Goal: Communication & Community: Participate in discussion

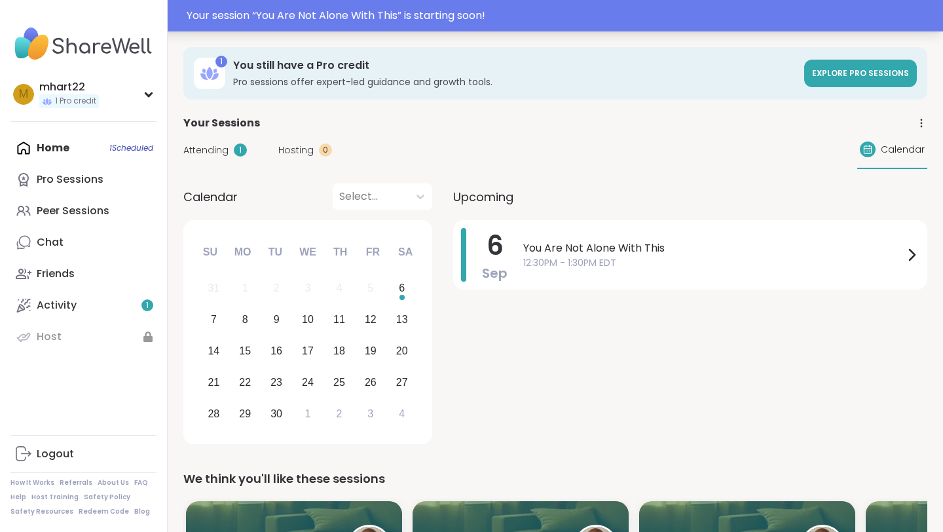
click at [367, 17] on div "Your session “ You Are Not Alone With This ” is starting soon!" at bounding box center [561, 16] width 748 height 16
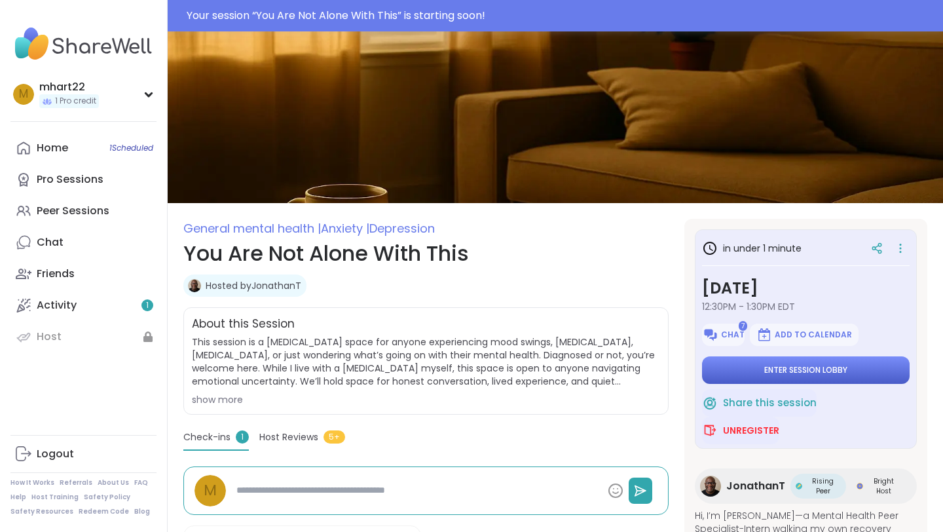
click at [801, 369] on span "Enter session lobby" at bounding box center [805, 370] width 83 height 10
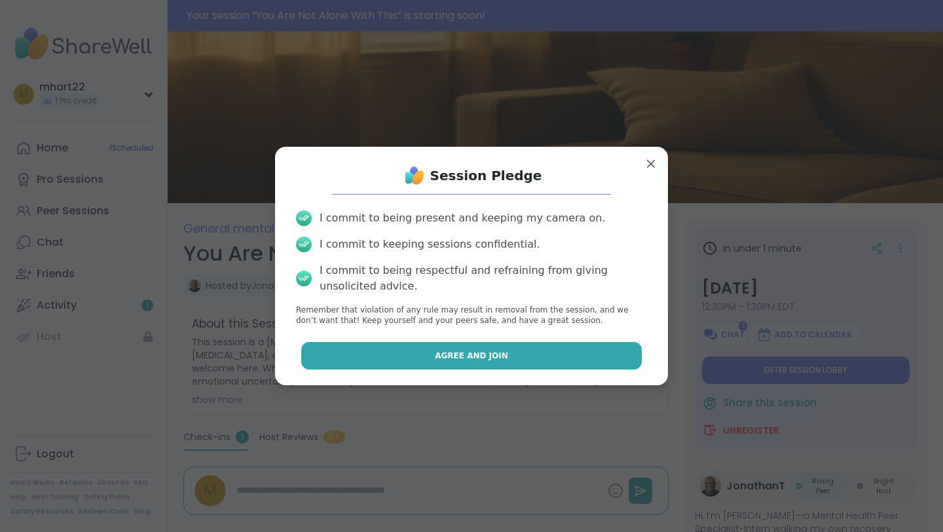
click at [561, 345] on button "Agree and Join" at bounding box center [471, 356] width 341 height 28
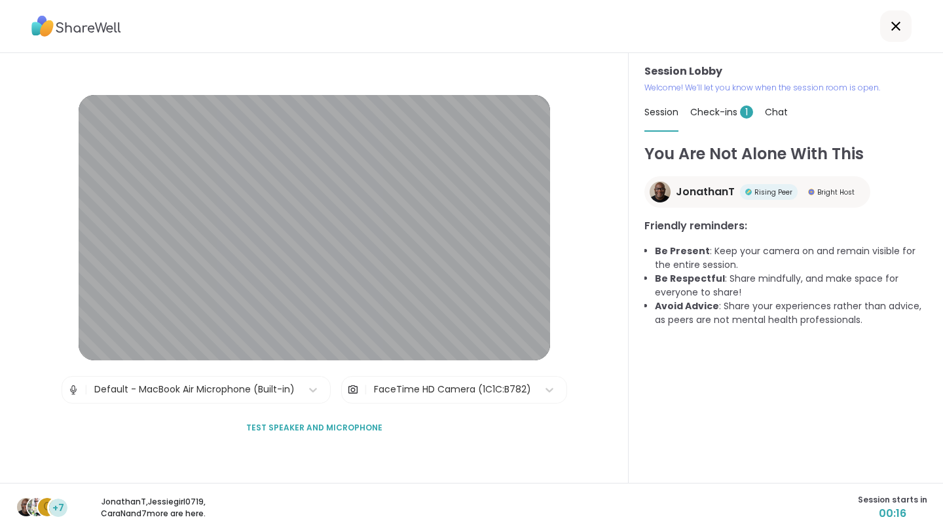
click at [312, 422] on span "Test speaker and microphone" at bounding box center [314, 428] width 136 height 12
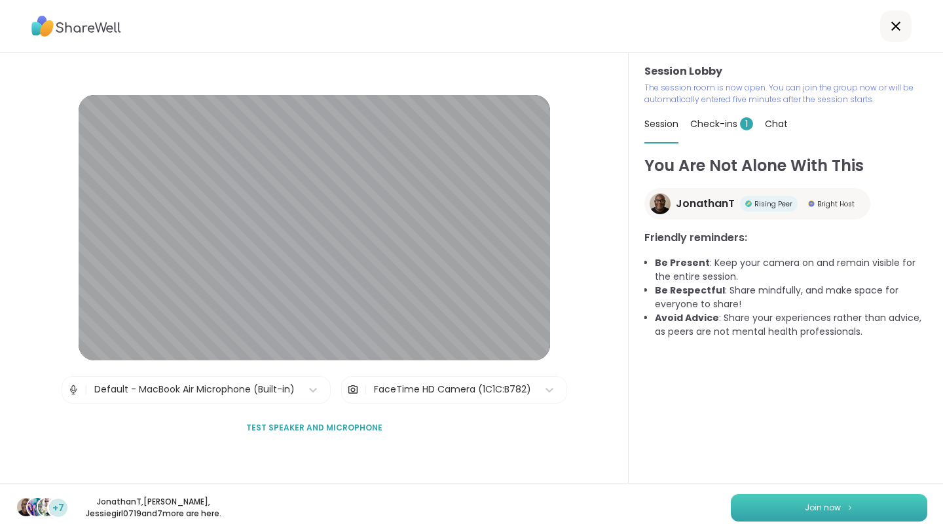
click at [763, 504] on button "Join now" at bounding box center [829, 508] width 196 height 28
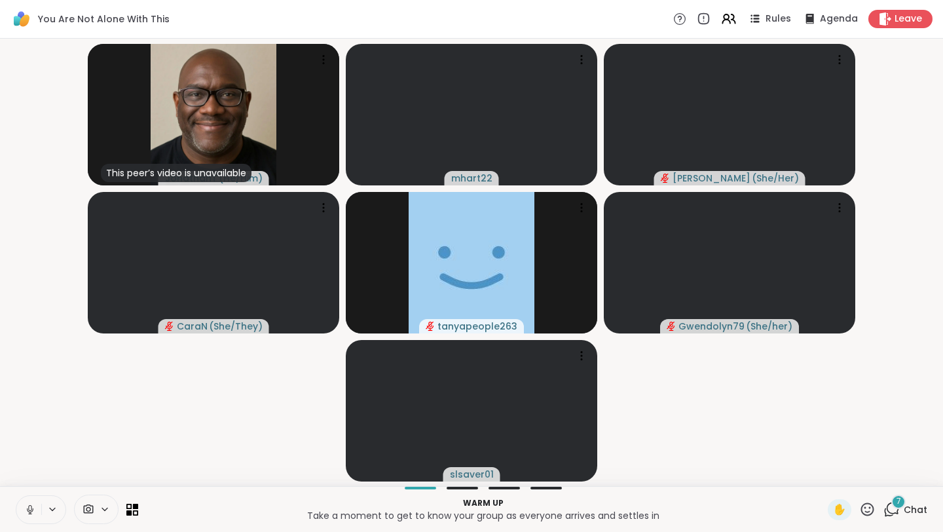
click at [57, 502] on div at bounding box center [41, 509] width 50 height 29
click at [50, 506] on icon at bounding box center [52, 509] width 10 height 11
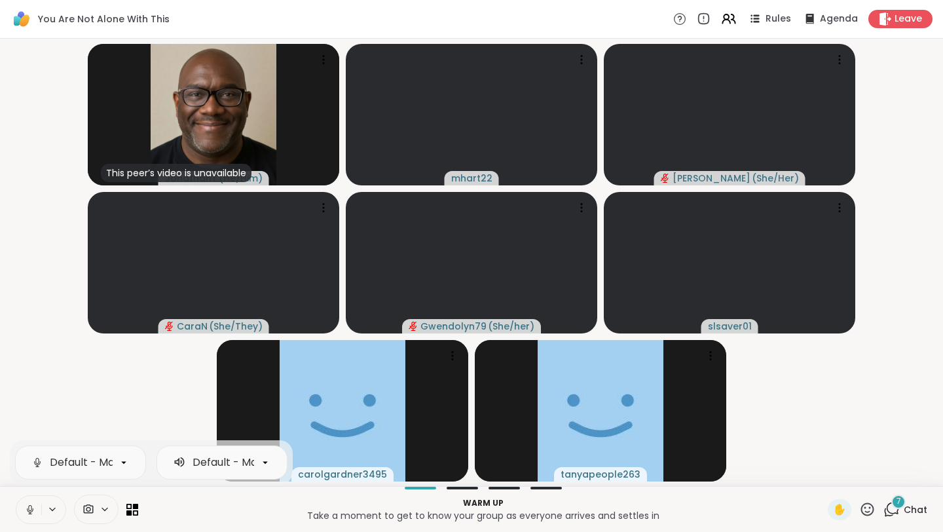
click at [24, 515] on button at bounding box center [28, 510] width 25 height 28
click at [81, 509] on span at bounding box center [87, 509] width 25 height 12
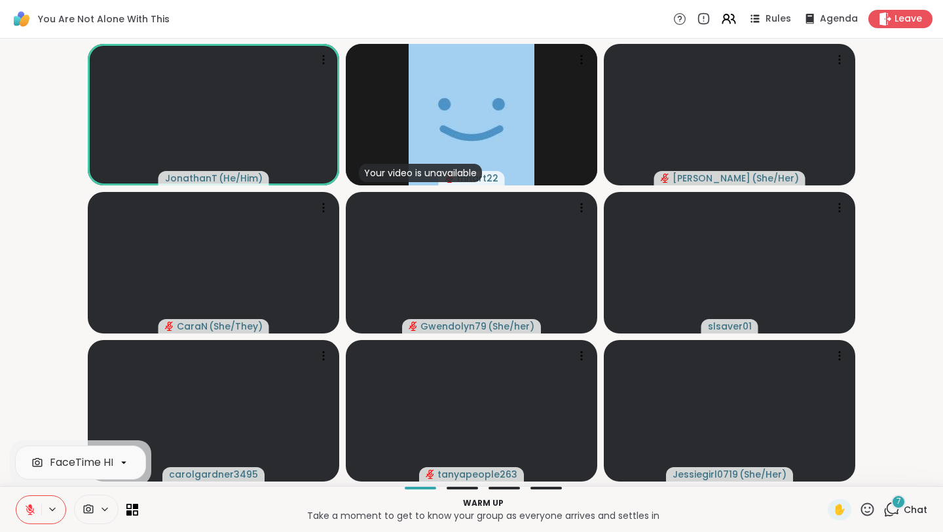
click at [89, 509] on icon at bounding box center [89, 509] width 12 height 12
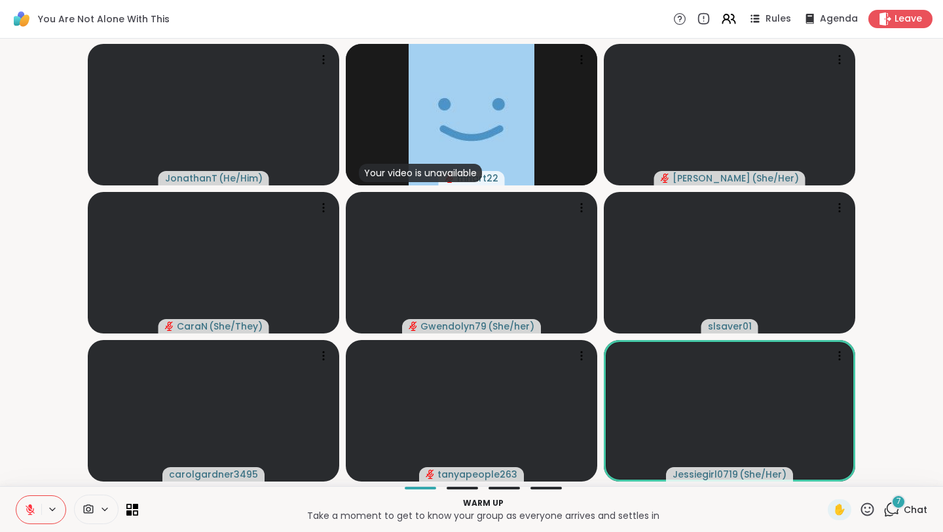
click at [105, 513] on icon at bounding box center [105, 509] width 10 height 11
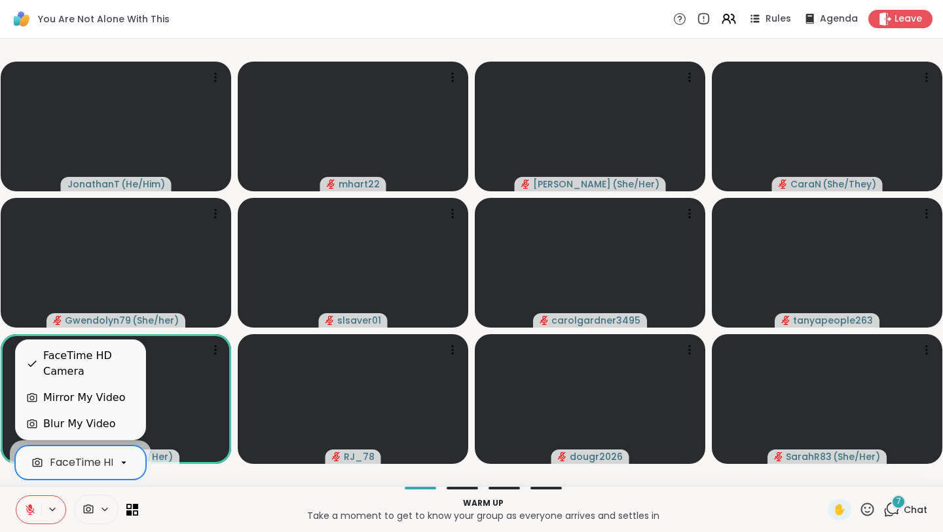
drag, startPoint x: 50, startPoint y: 454, endPoint x: 209, endPoint y: 470, distance: 159.3
click at [201, 487] on div at bounding box center [483, 488] width 674 height 3
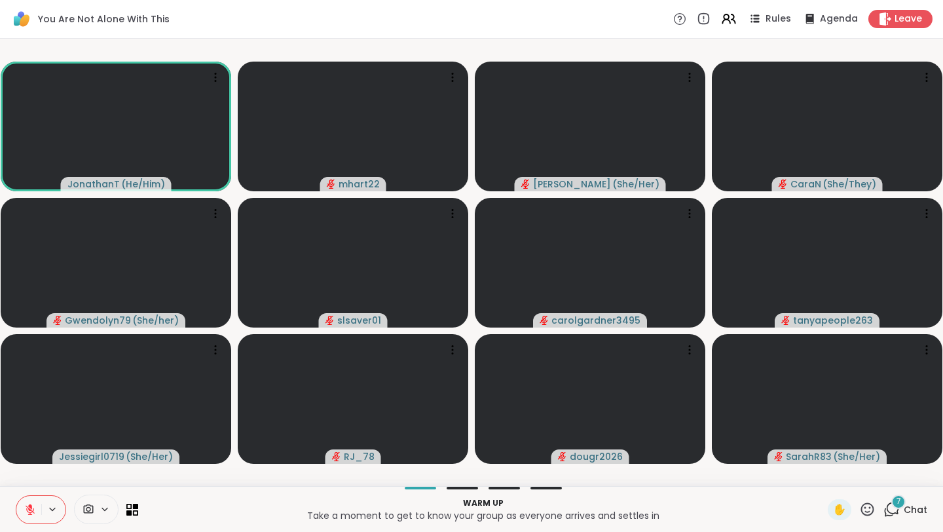
click at [468, 486] on div "Warm up Take a moment to get to know your group as everyone arrives and settles…" at bounding box center [471, 509] width 943 height 46
click at [904, 509] on span "Chat" at bounding box center [916, 509] width 24 height 13
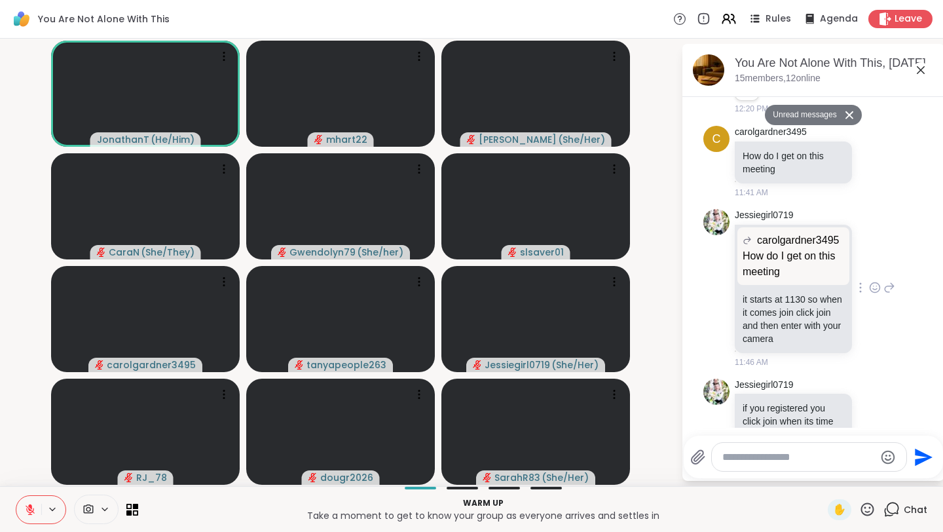
scroll to position [1302, 0]
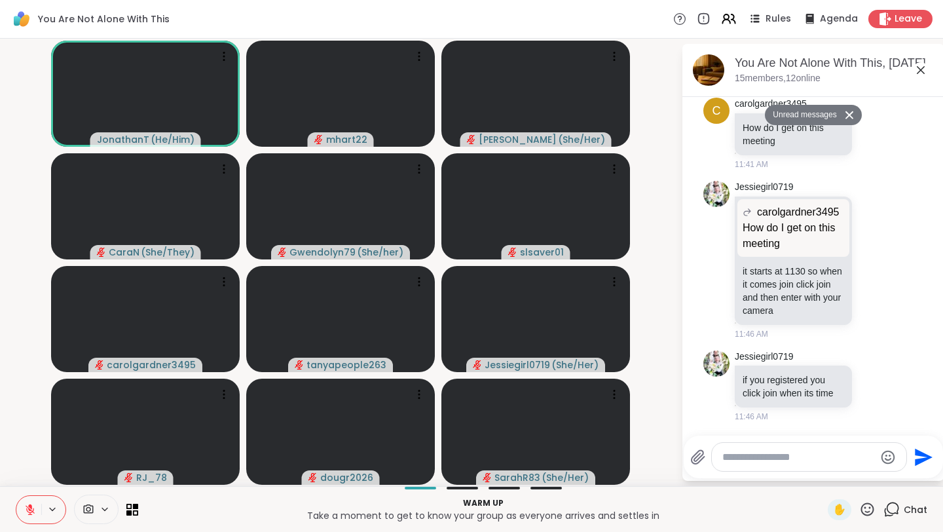
click at [921, 74] on icon at bounding box center [921, 70] width 16 height 16
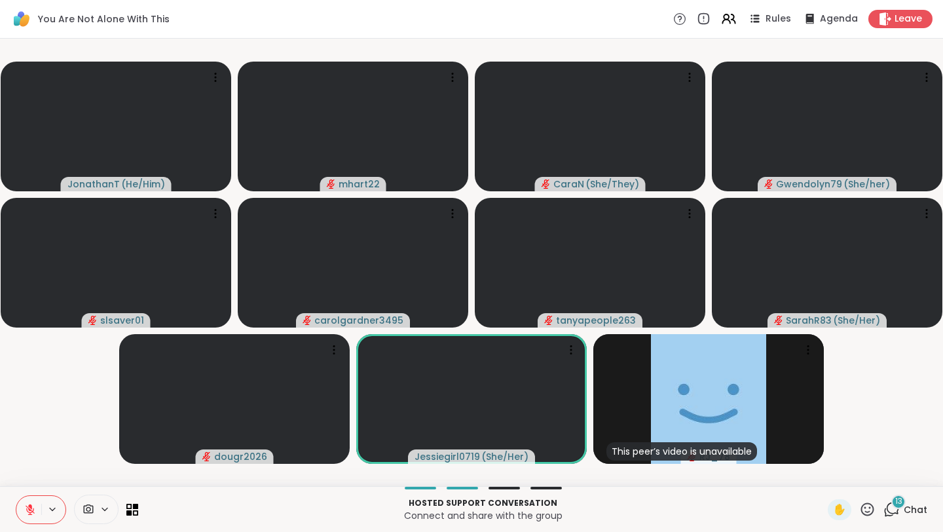
click at [891, 511] on icon at bounding box center [891, 509] width 16 height 16
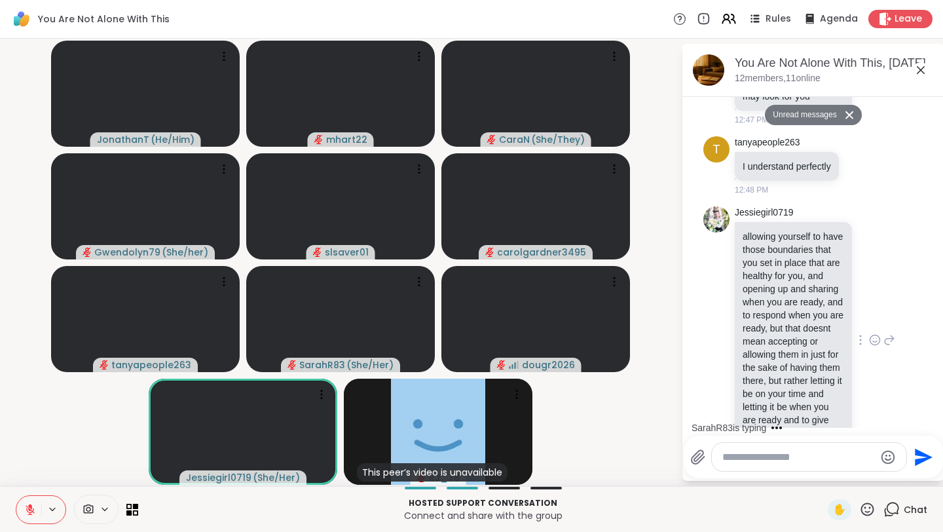
scroll to position [3071, 0]
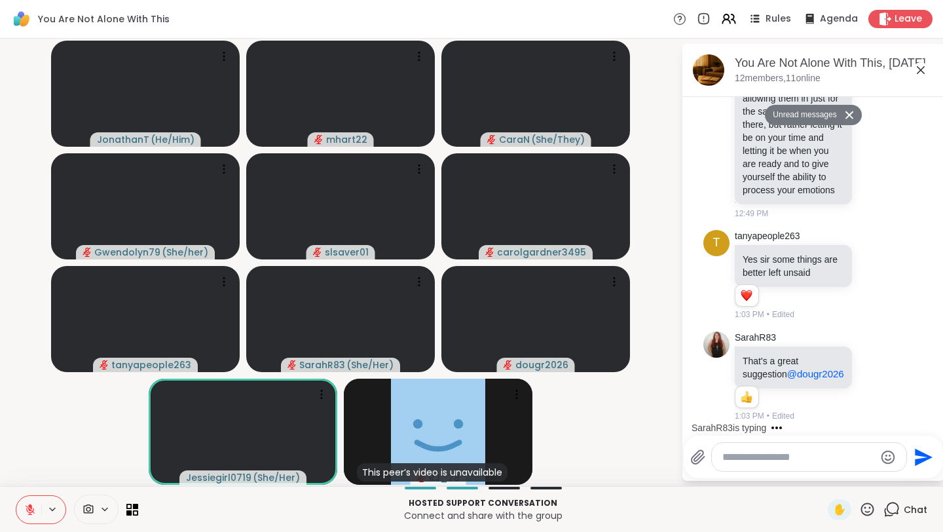
click at [921, 71] on icon at bounding box center [921, 70] width 16 height 16
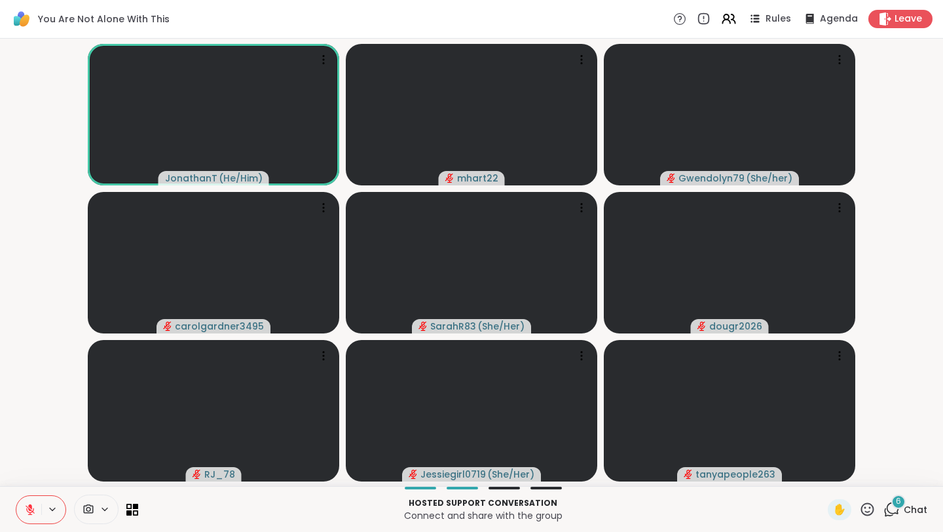
click at [891, 499] on div "6 Chat" at bounding box center [905, 509] width 44 height 21
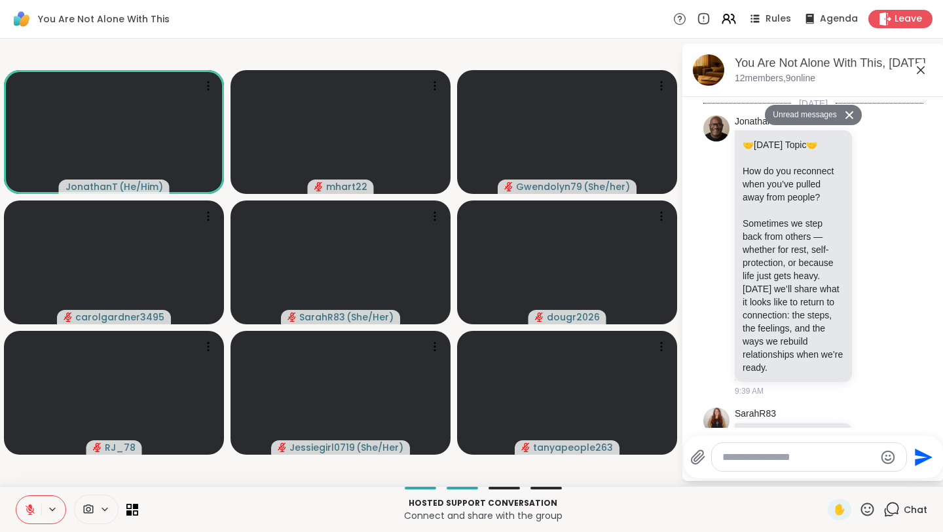
scroll to position [3664, 0]
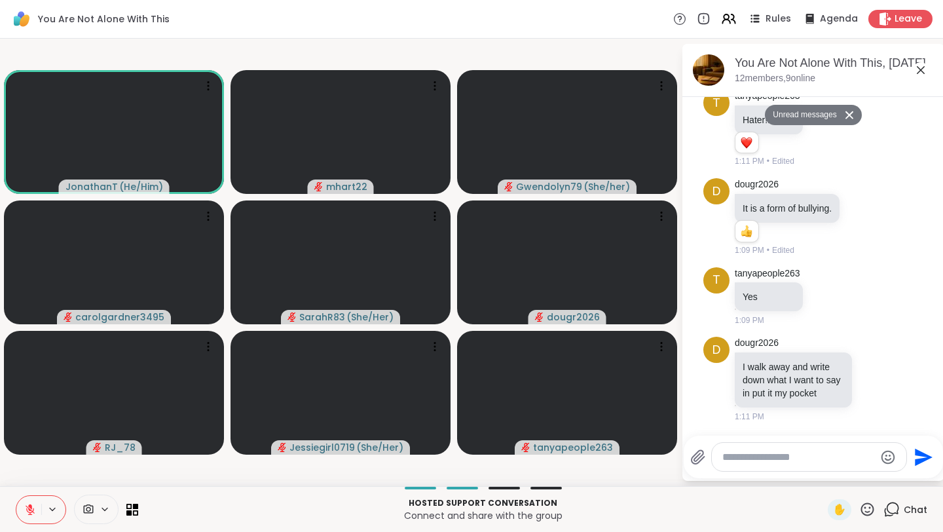
click at [740, 447] on div at bounding box center [809, 457] width 194 height 28
click at [742, 452] on textarea "Type your message" at bounding box center [798, 457] width 153 height 13
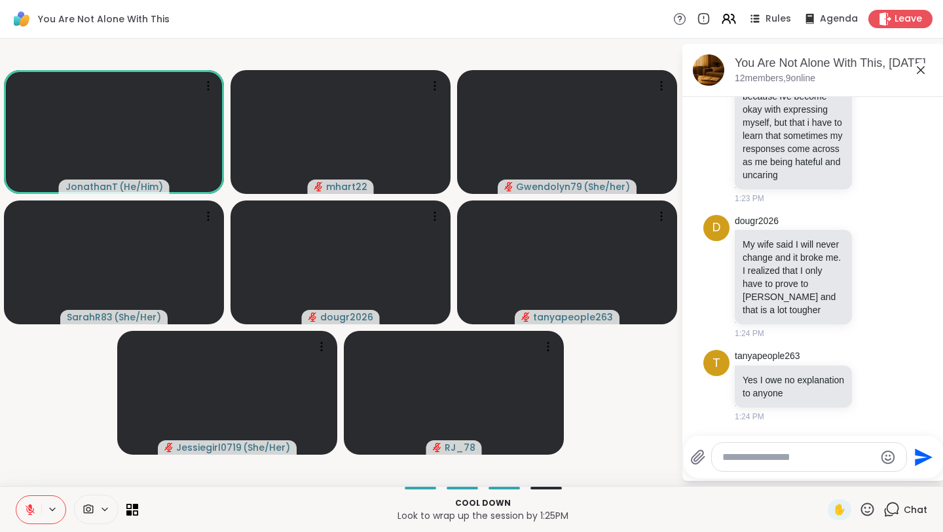
scroll to position [5135, 0]
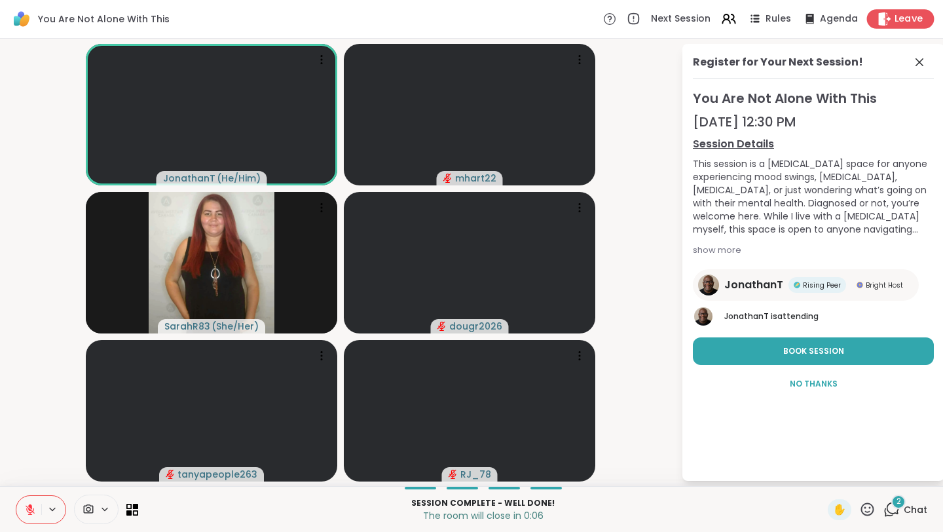
click at [889, 16] on icon at bounding box center [884, 19] width 14 height 14
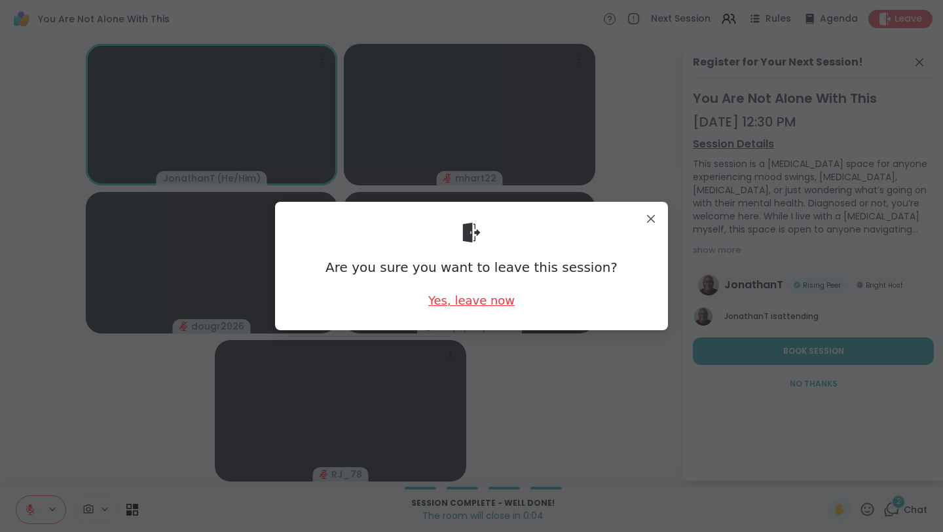
click at [483, 301] on div "Yes, leave now" at bounding box center [471, 300] width 86 height 16
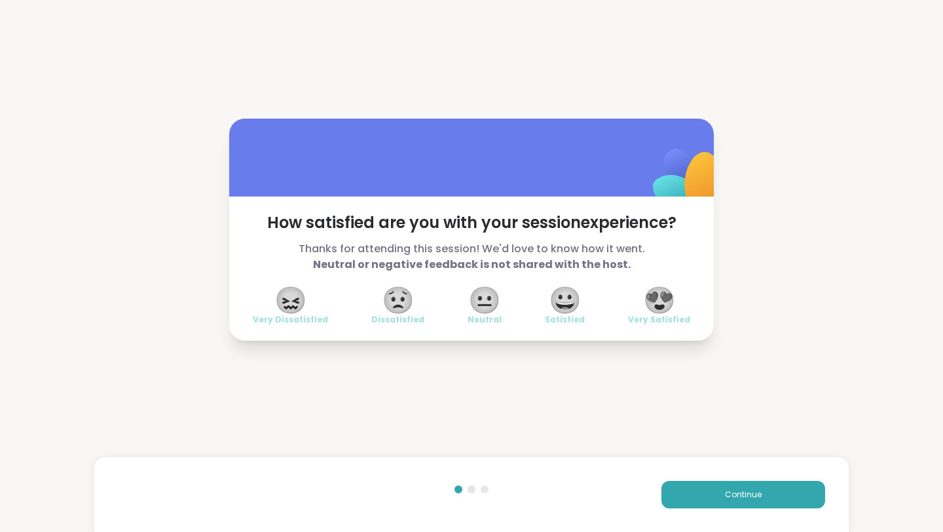
click at [537, 284] on div "How satisfied are you with your session experience? Thanks for attending this s…" at bounding box center [471, 268] width 485 height 144
click at [558, 297] on span "😀" at bounding box center [565, 300] width 33 height 24
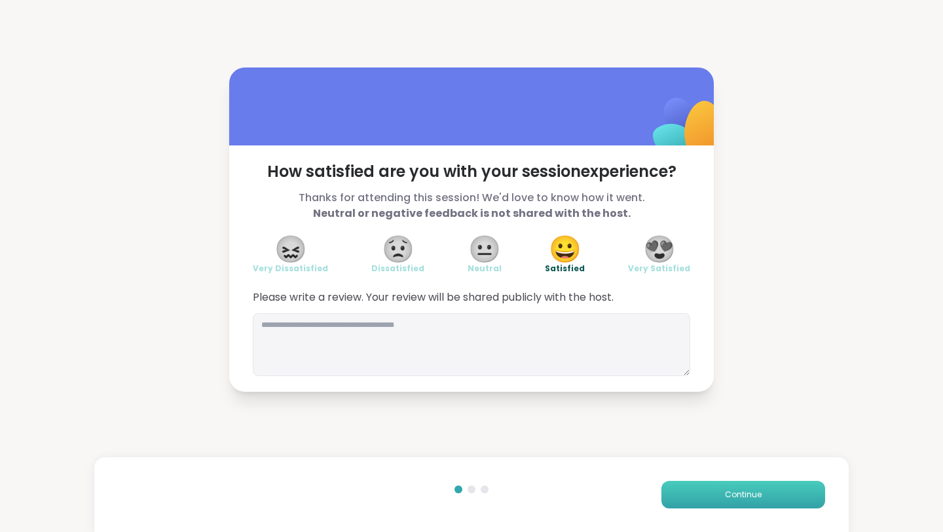
click at [714, 487] on button "Continue" at bounding box center [743, 495] width 164 height 28
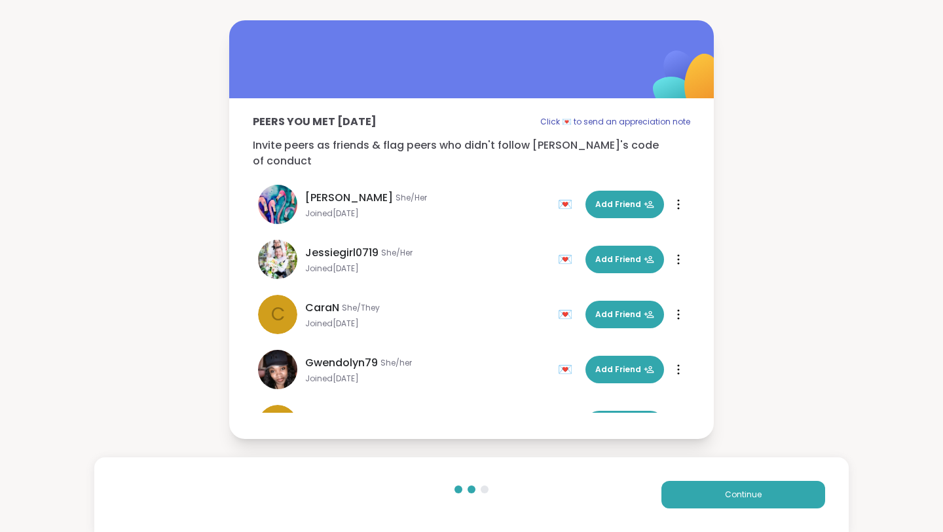
scroll to position [369, 0]
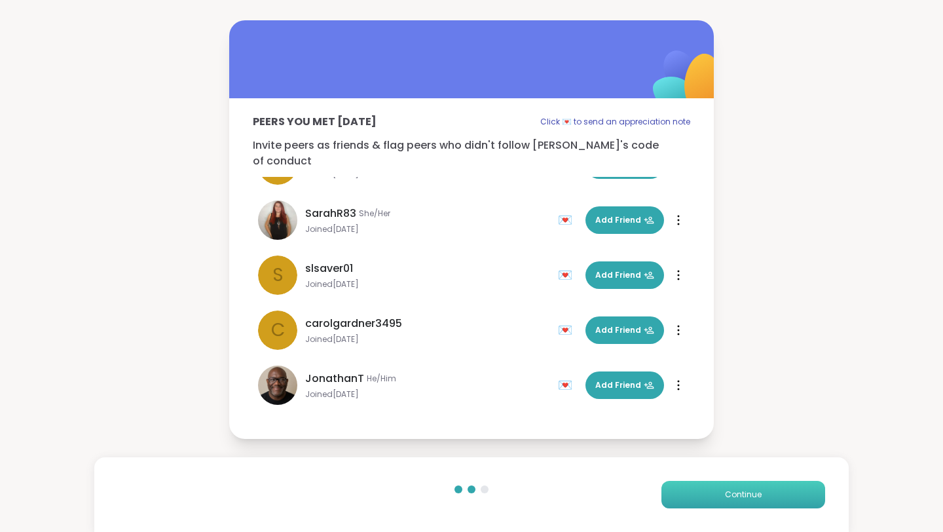
click at [698, 489] on button "Continue" at bounding box center [743, 495] width 164 height 28
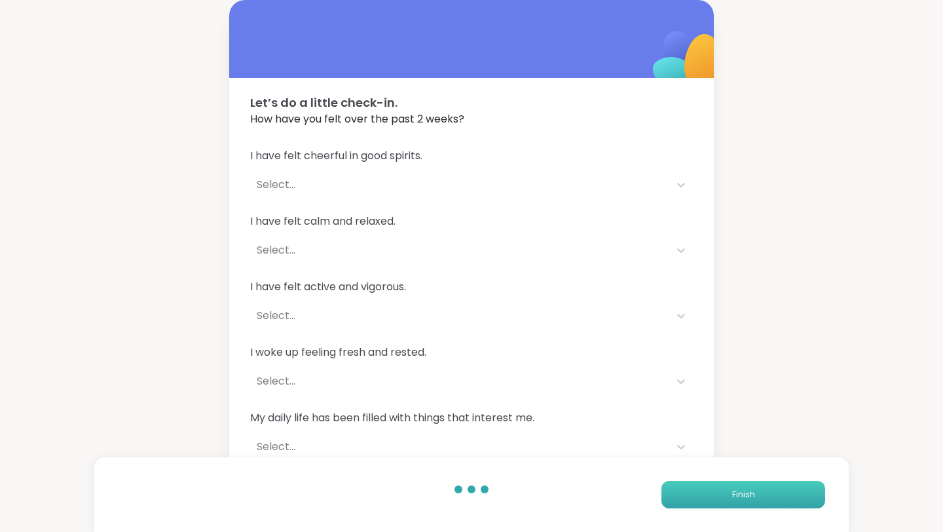
click at [698, 489] on button "Finish" at bounding box center [743, 495] width 164 height 28
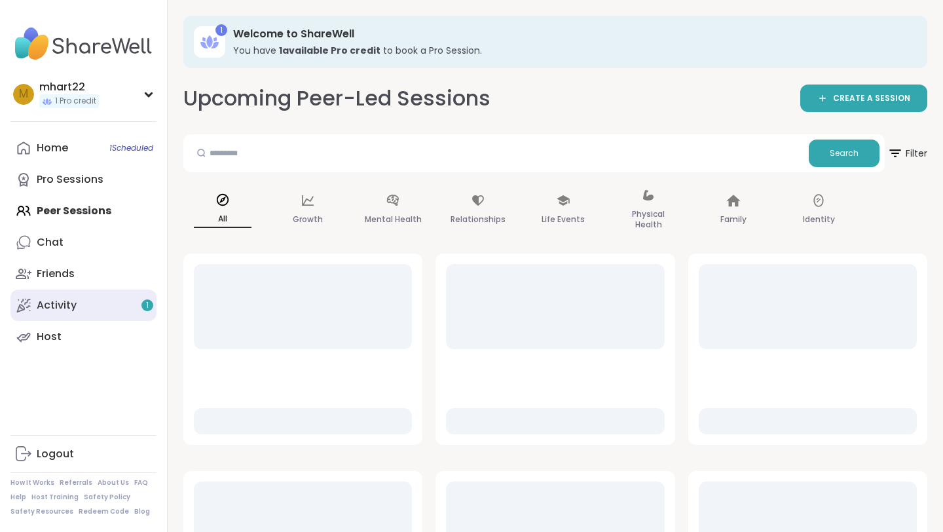
click at [95, 299] on link "Activity 1" at bounding box center [83, 304] width 146 height 31
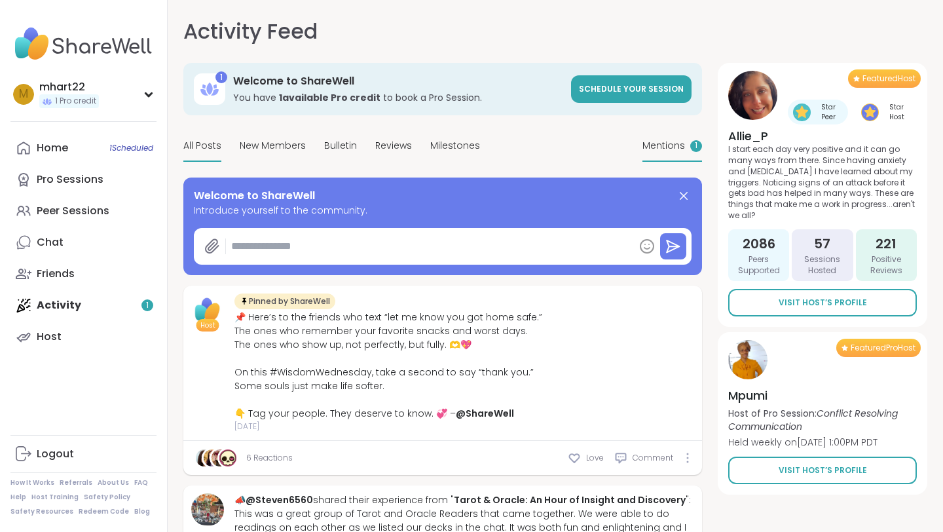
click at [655, 149] on span "Mentions" at bounding box center [663, 146] width 43 height 14
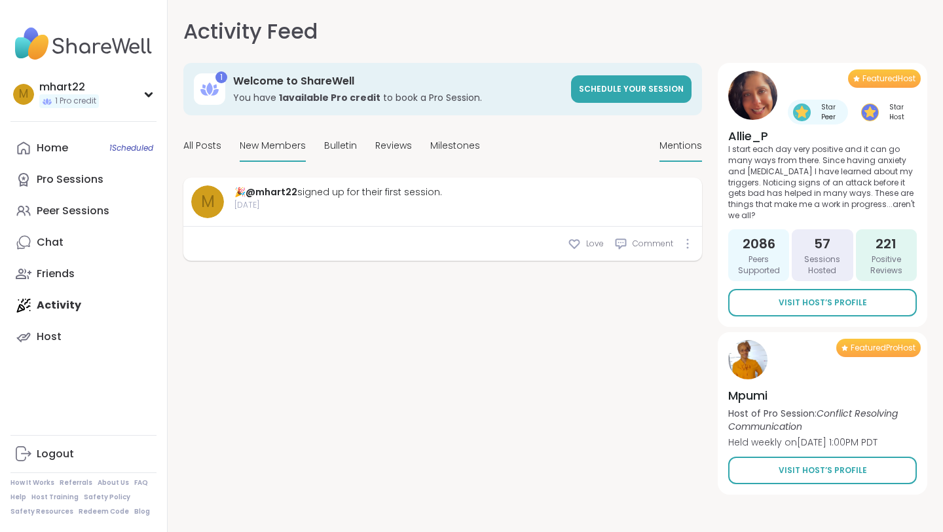
click at [263, 135] on div "New Members" at bounding box center [273, 146] width 66 height 31
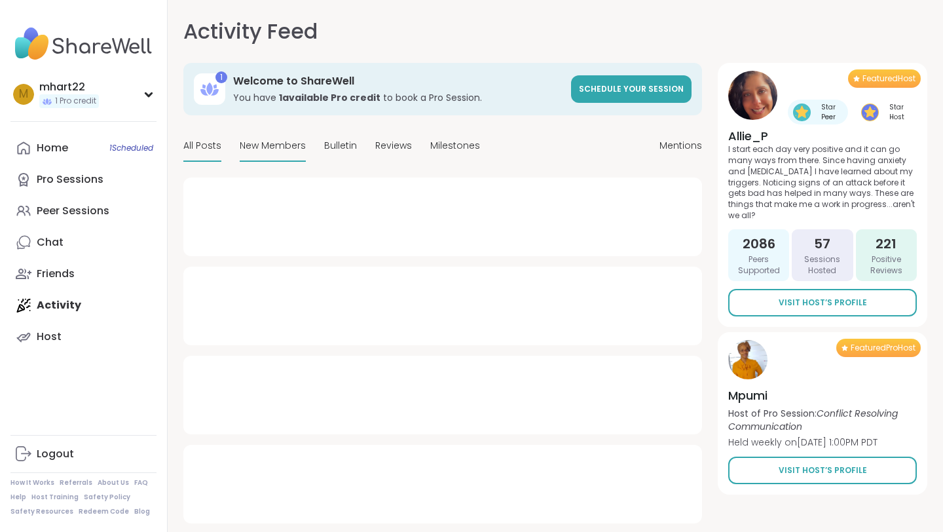
click at [192, 151] on span "All Posts" at bounding box center [202, 146] width 38 height 14
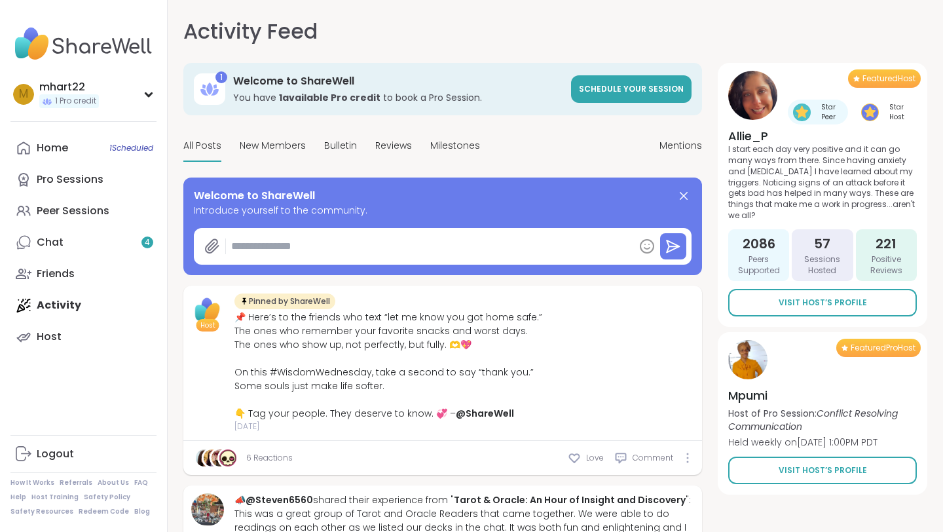
type textarea "*"
